Goal: Transaction & Acquisition: Purchase product/service

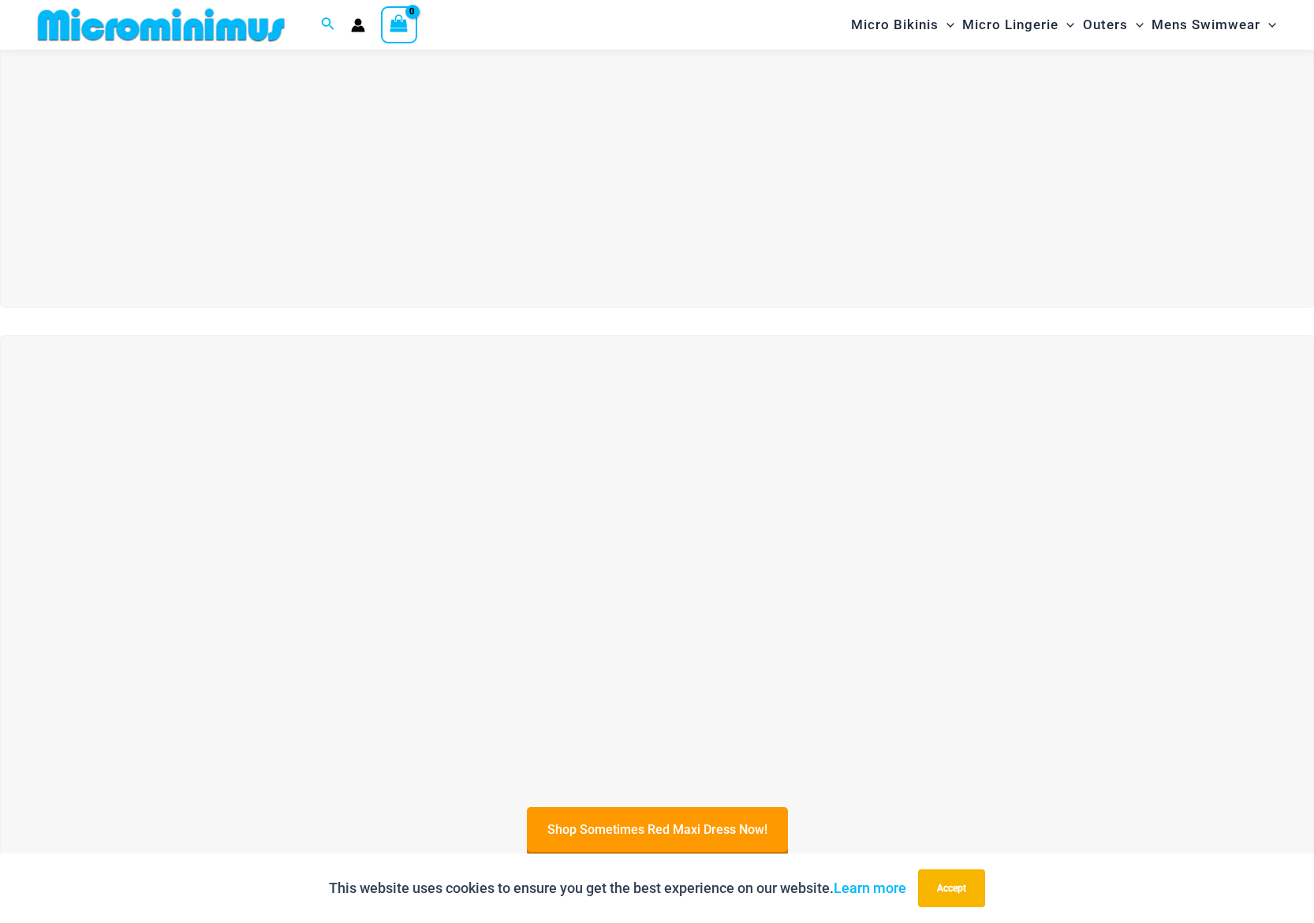
scroll to position [276, 0]
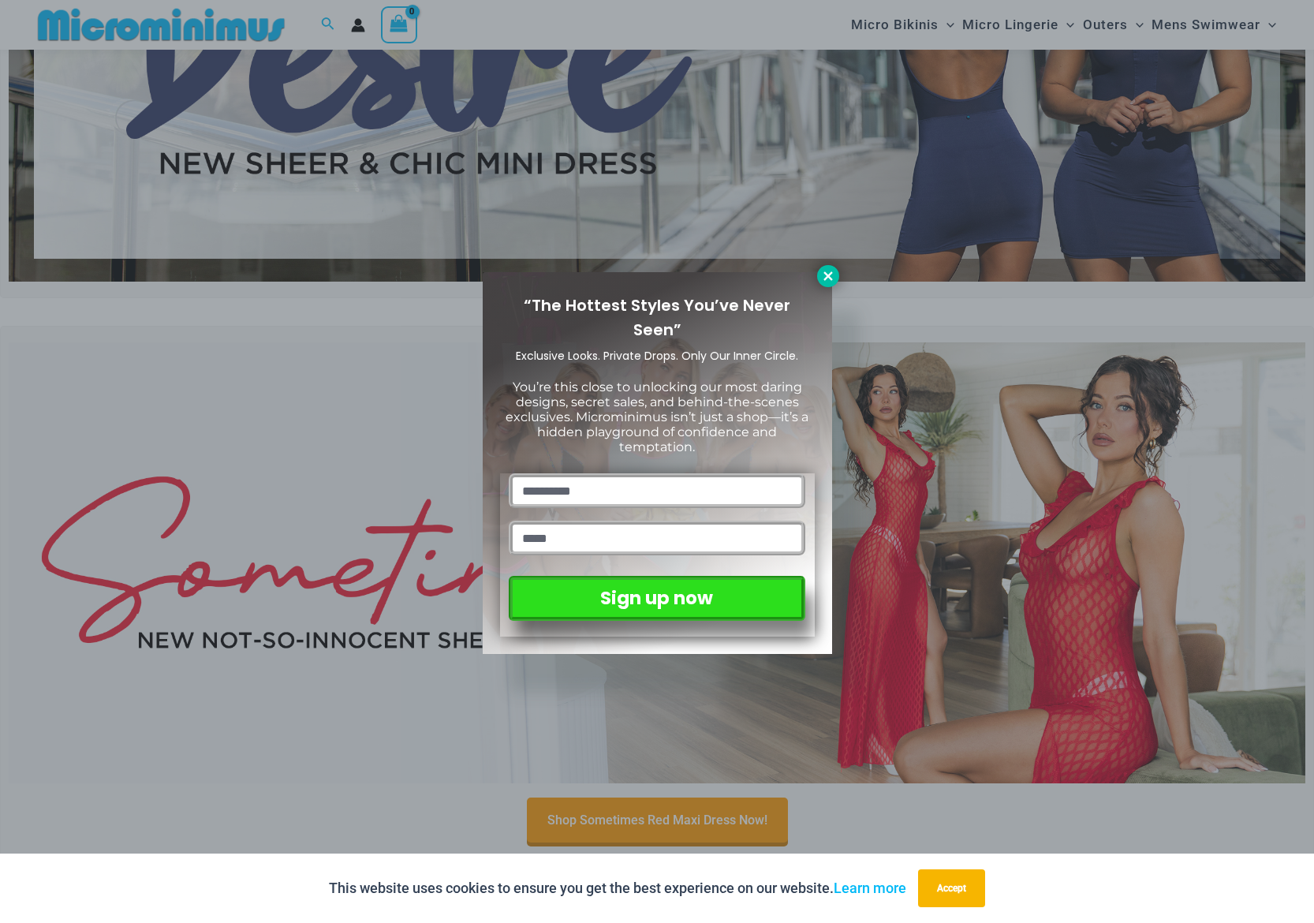
click at [827, 269] on icon at bounding box center [828, 276] width 14 height 14
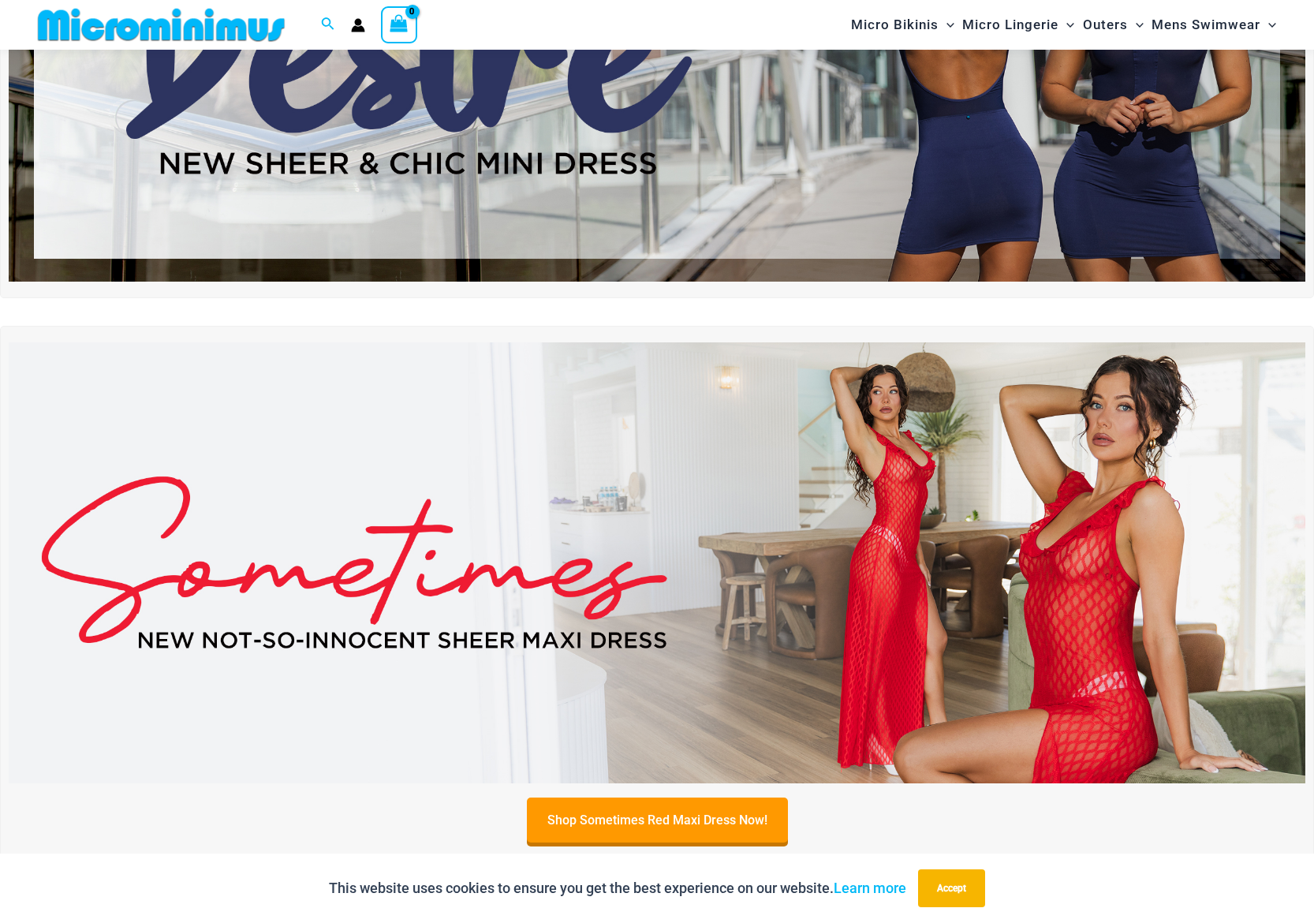
scroll to position [0, 0]
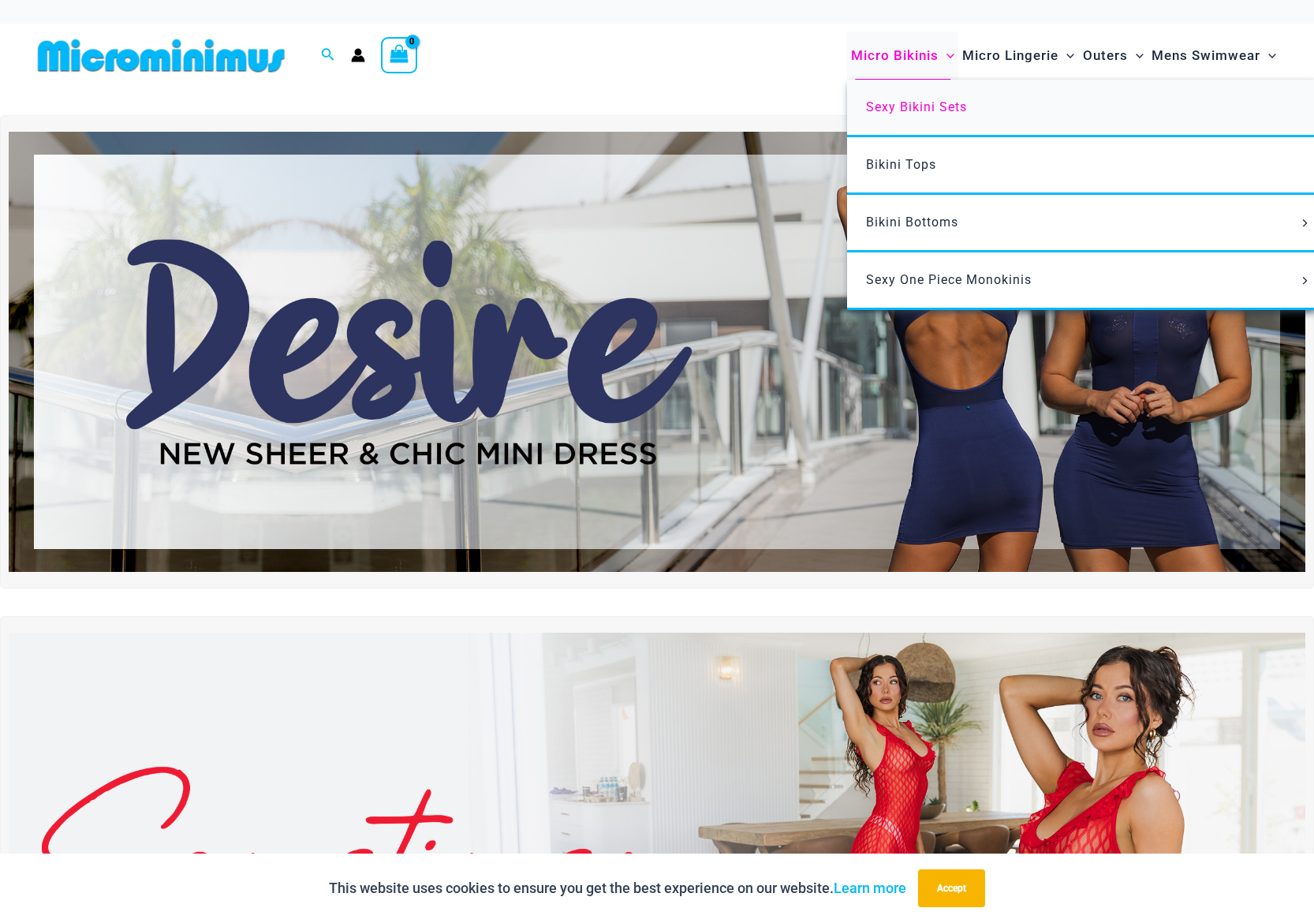
click at [939, 106] on span "Sexy Bikini Sets" at bounding box center [916, 106] width 101 height 15
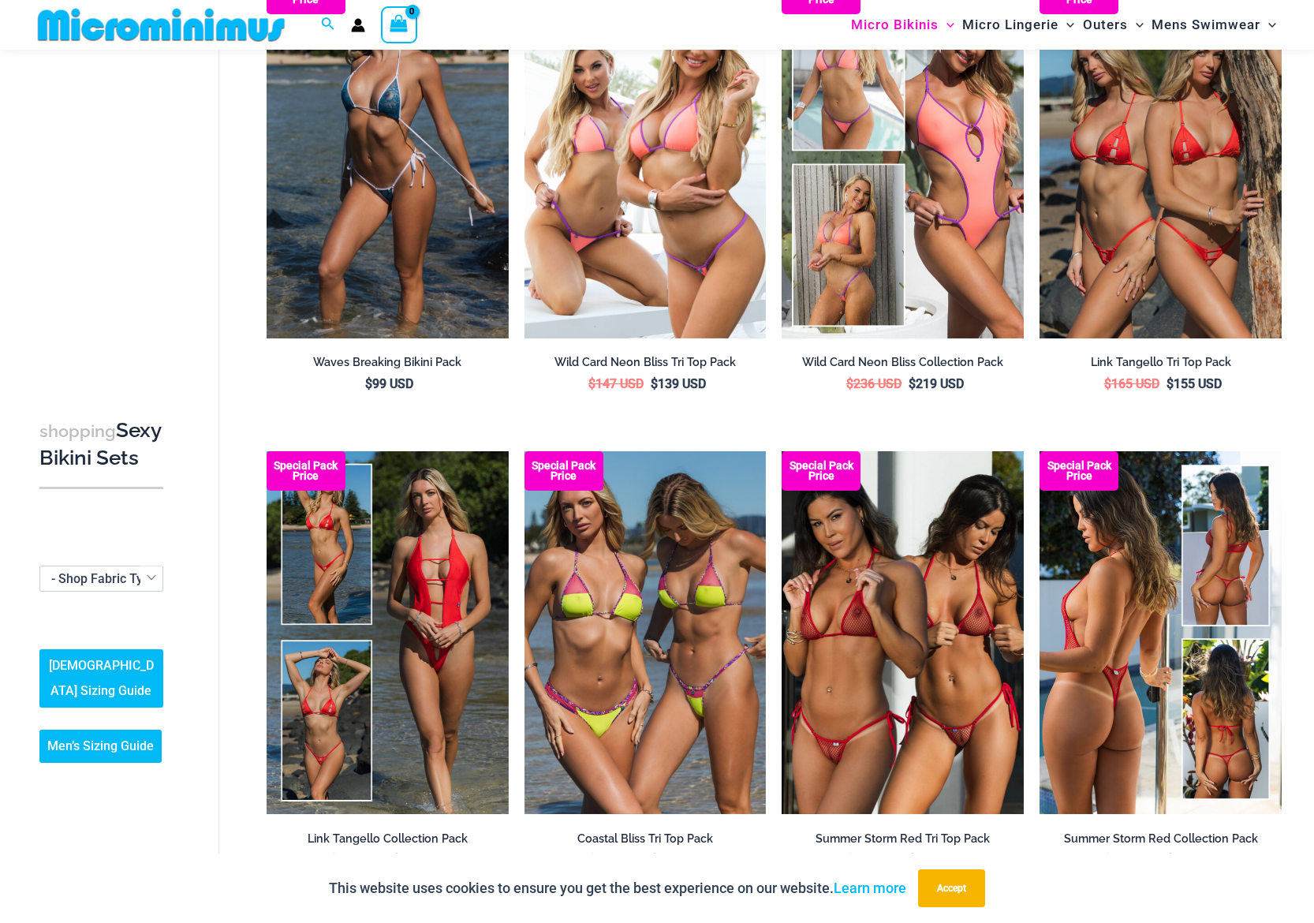
scroll to position [678, 0]
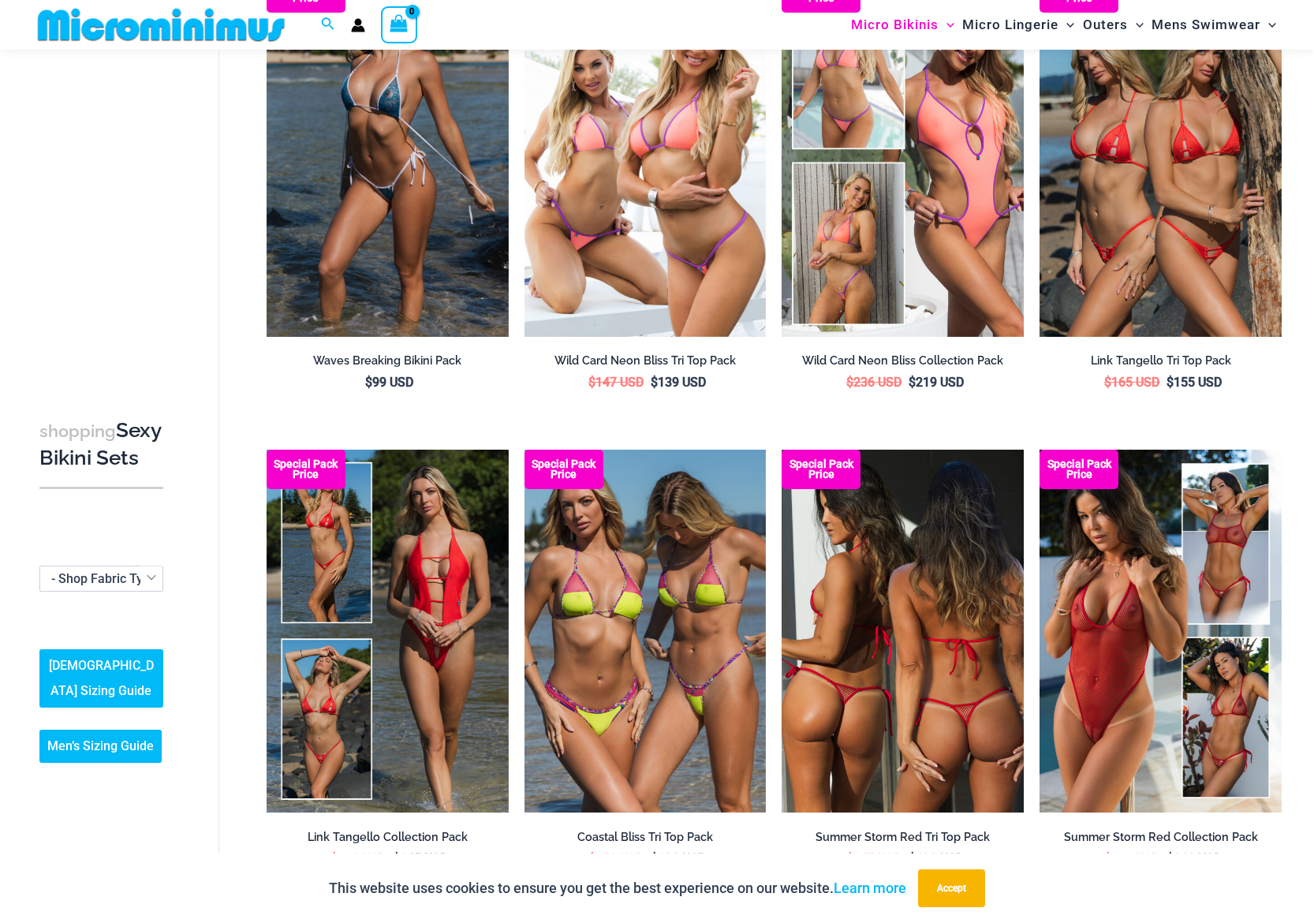
click at [960, 709] on img at bounding box center [903, 631] width 242 height 363
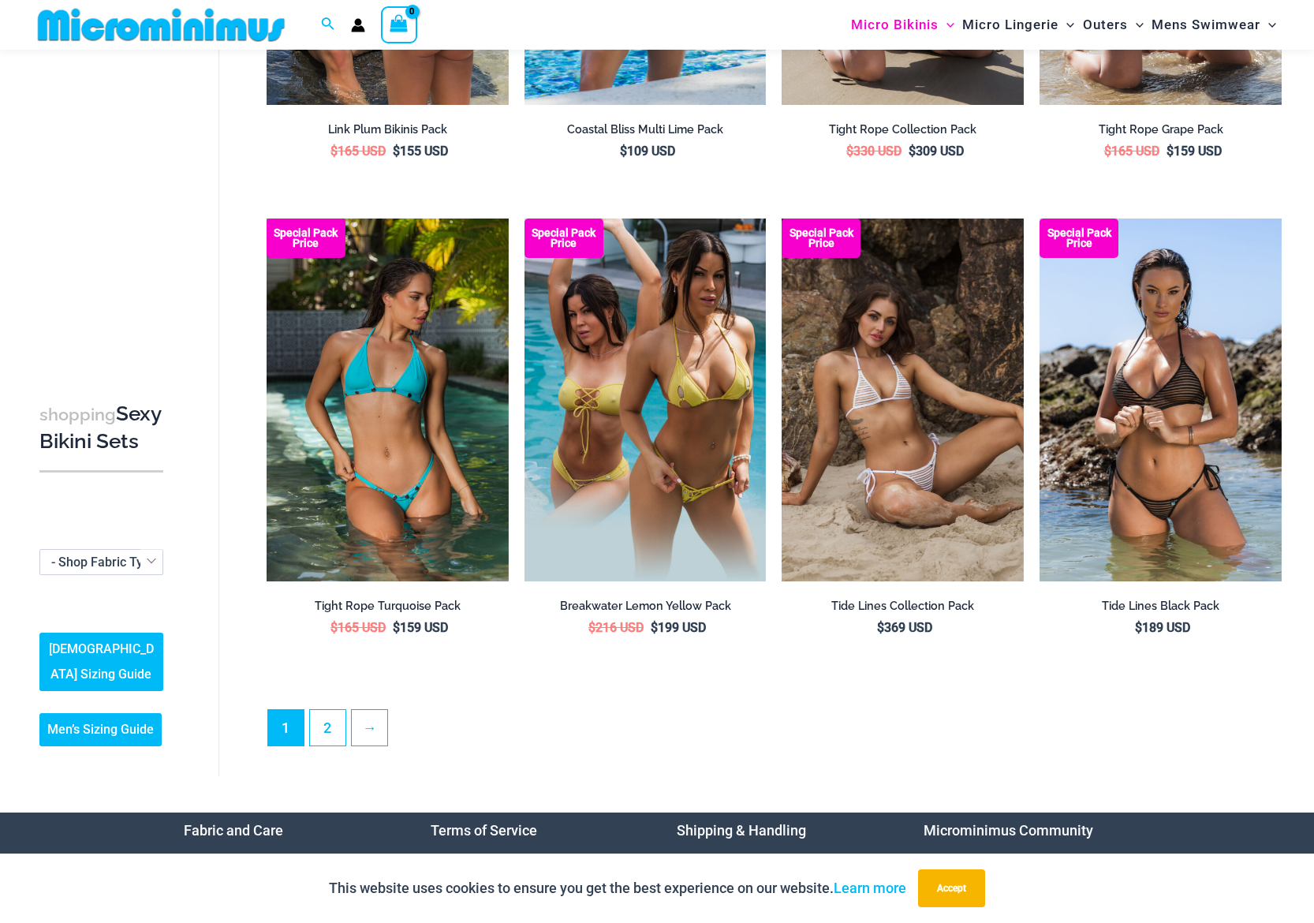
scroll to position [3293, 0]
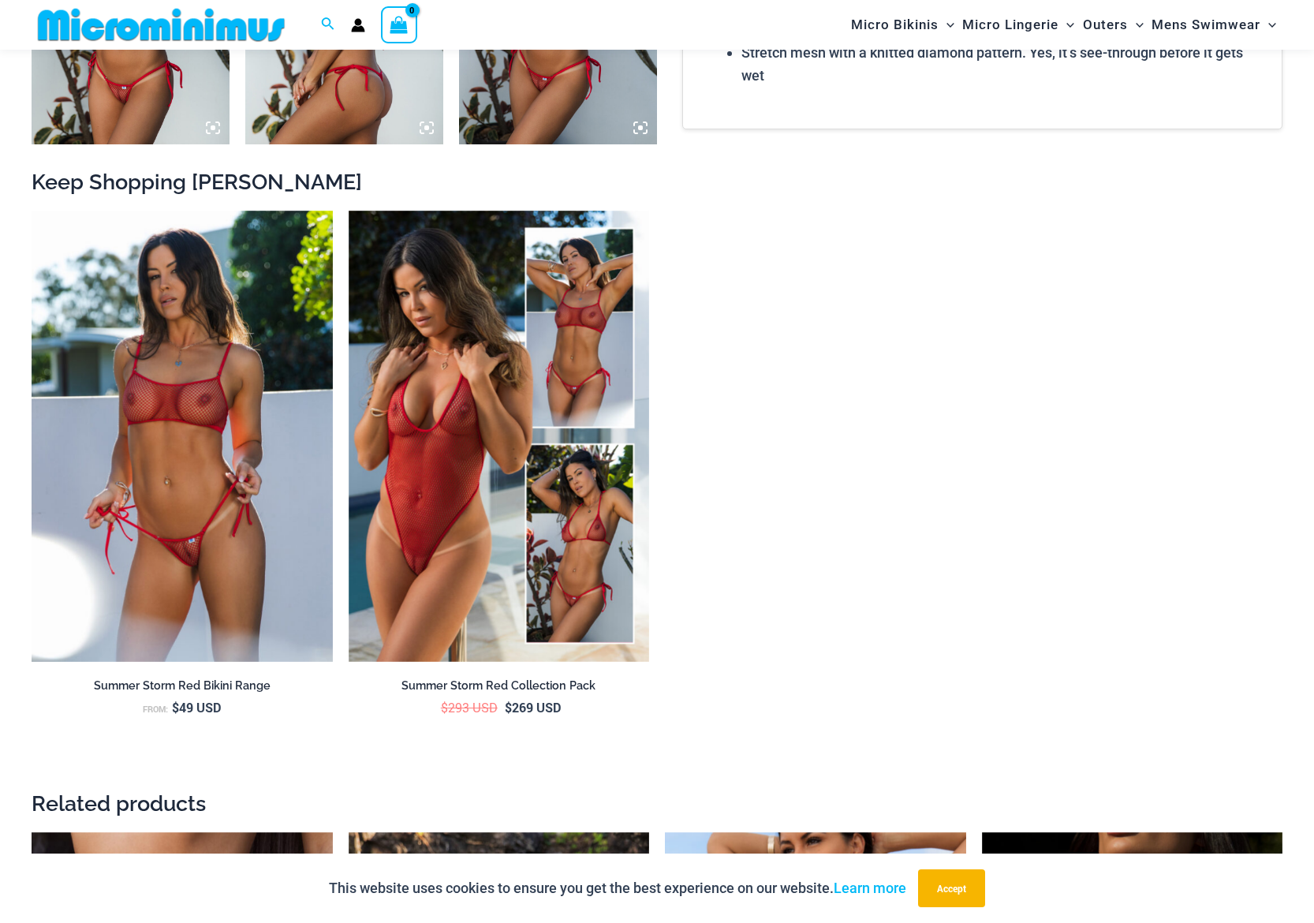
scroll to position [2197, 0]
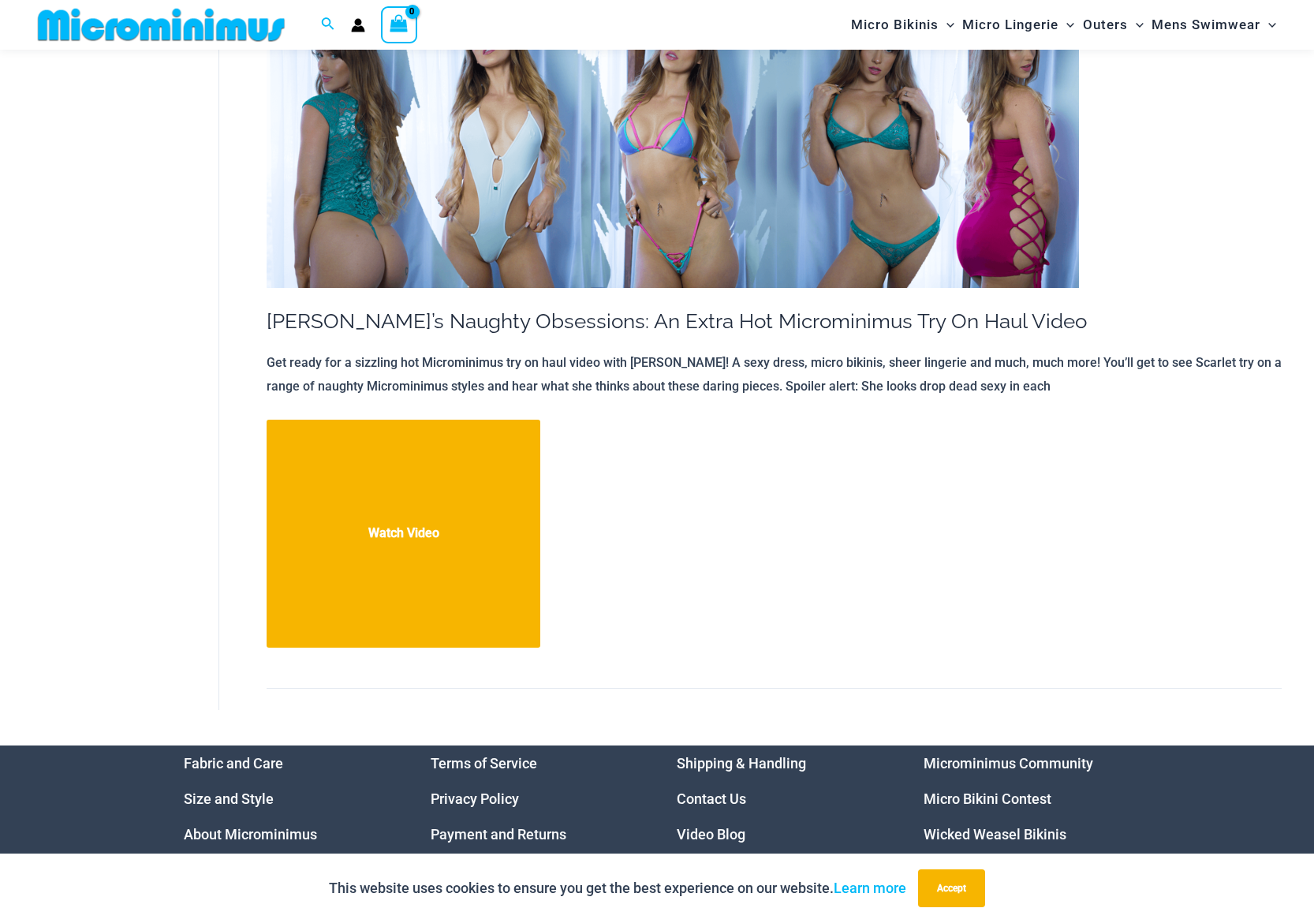
scroll to position [1913, 0]
